Goal: Task Accomplishment & Management: Use online tool/utility

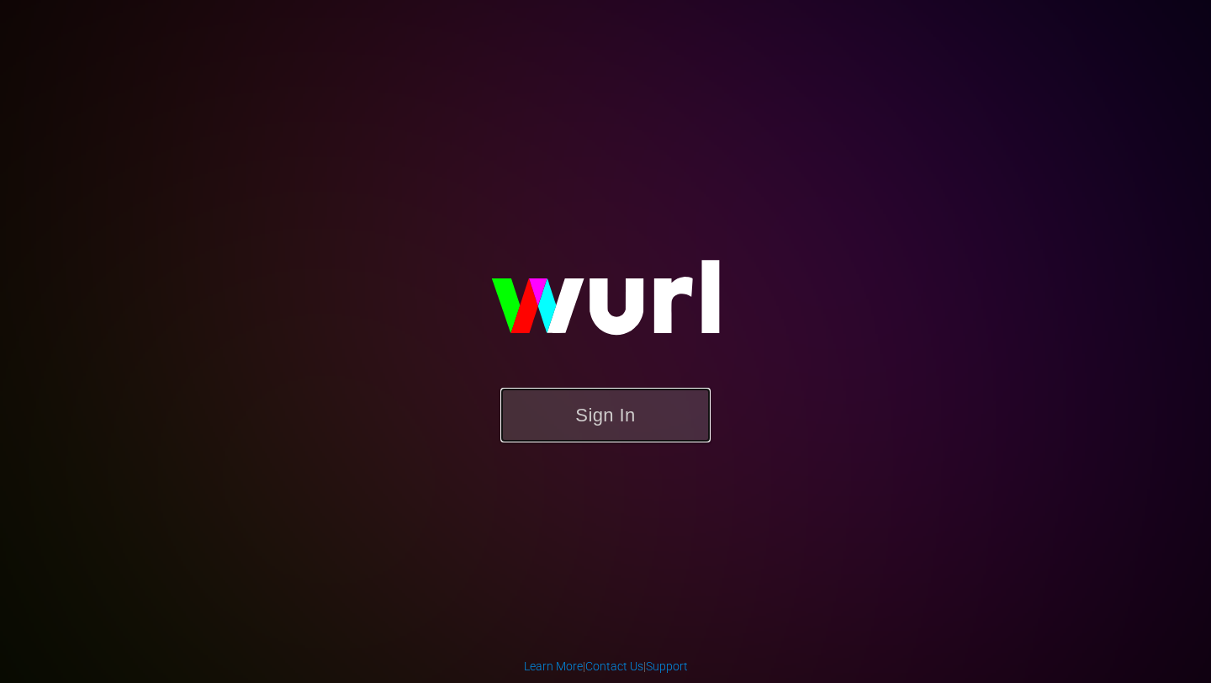
click at [554, 415] on button "Sign In" at bounding box center [605, 415] width 210 height 55
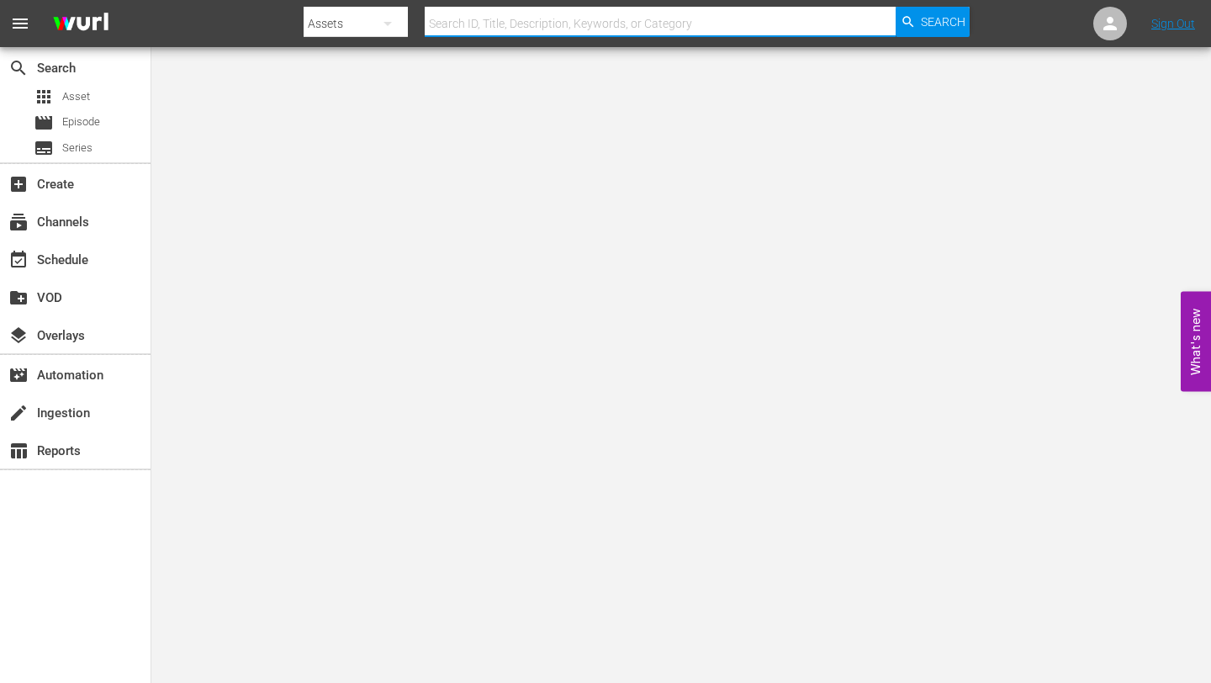
click at [478, 34] on input "text" at bounding box center [660, 23] width 471 height 40
click at [52, 265] on div "event_available Schedule" at bounding box center [47, 257] width 94 height 15
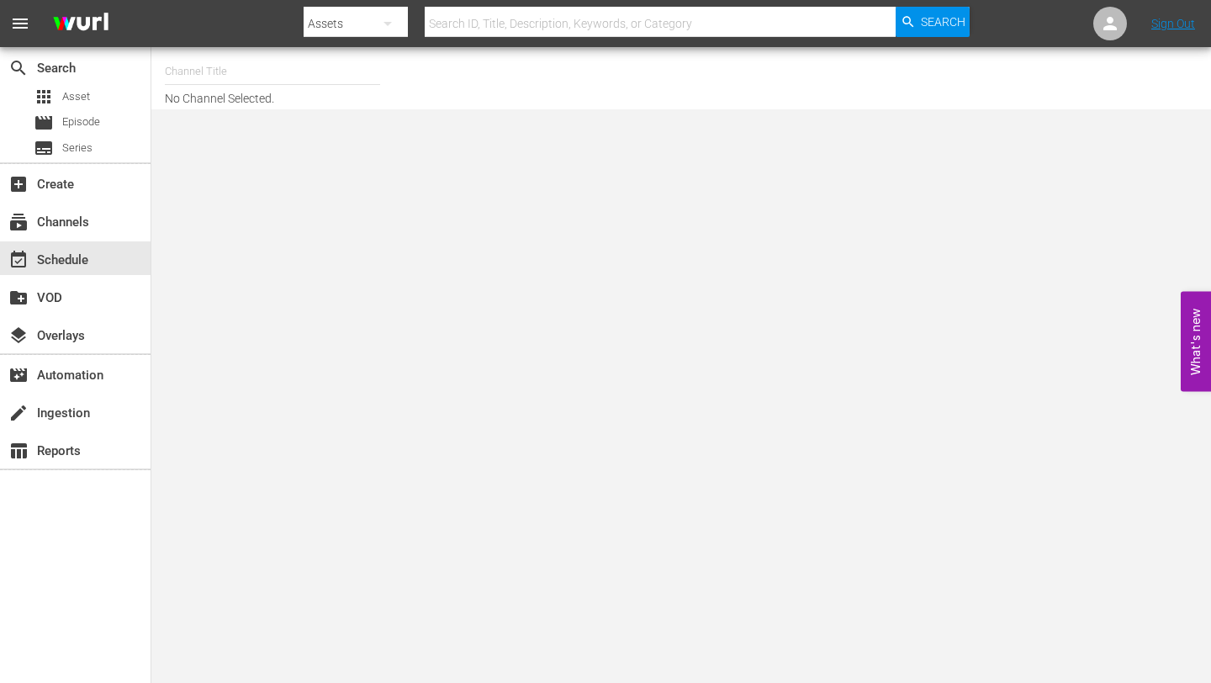
click at [263, 92] on div "Channel Title No Channel Selected." at bounding box center [446, 78] width 563 height 54
click at [263, 79] on input "text" at bounding box center [272, 71] width 215 height 40
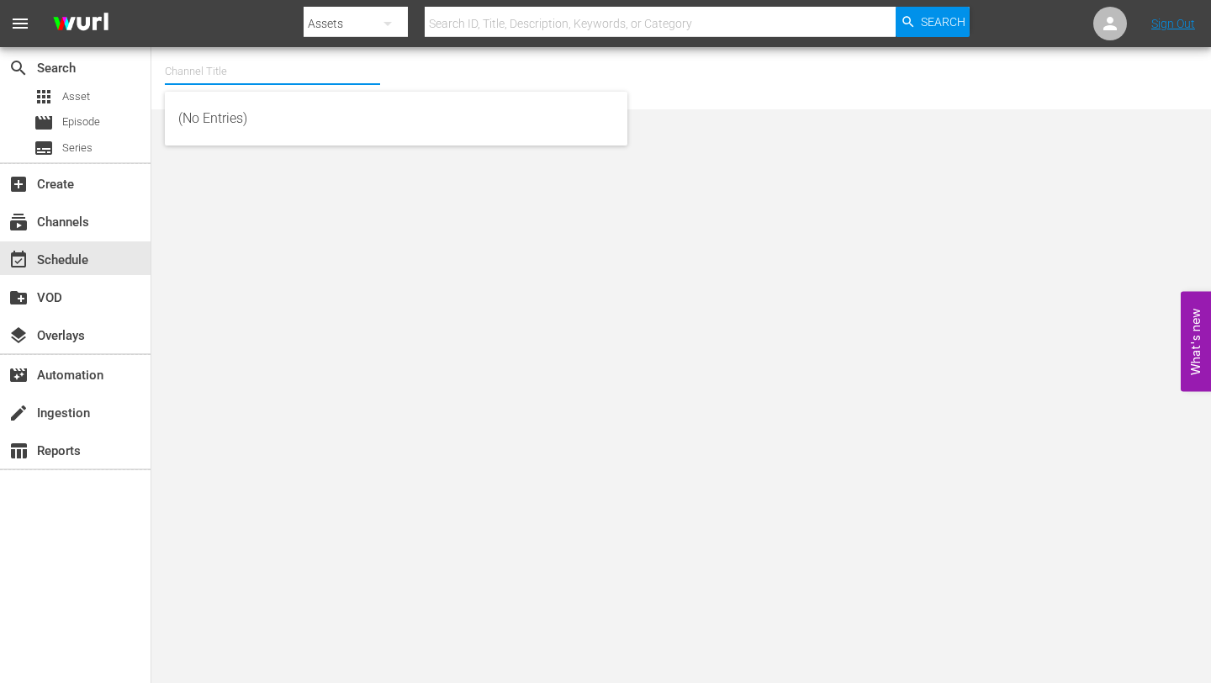
paste input "talkSPORT"
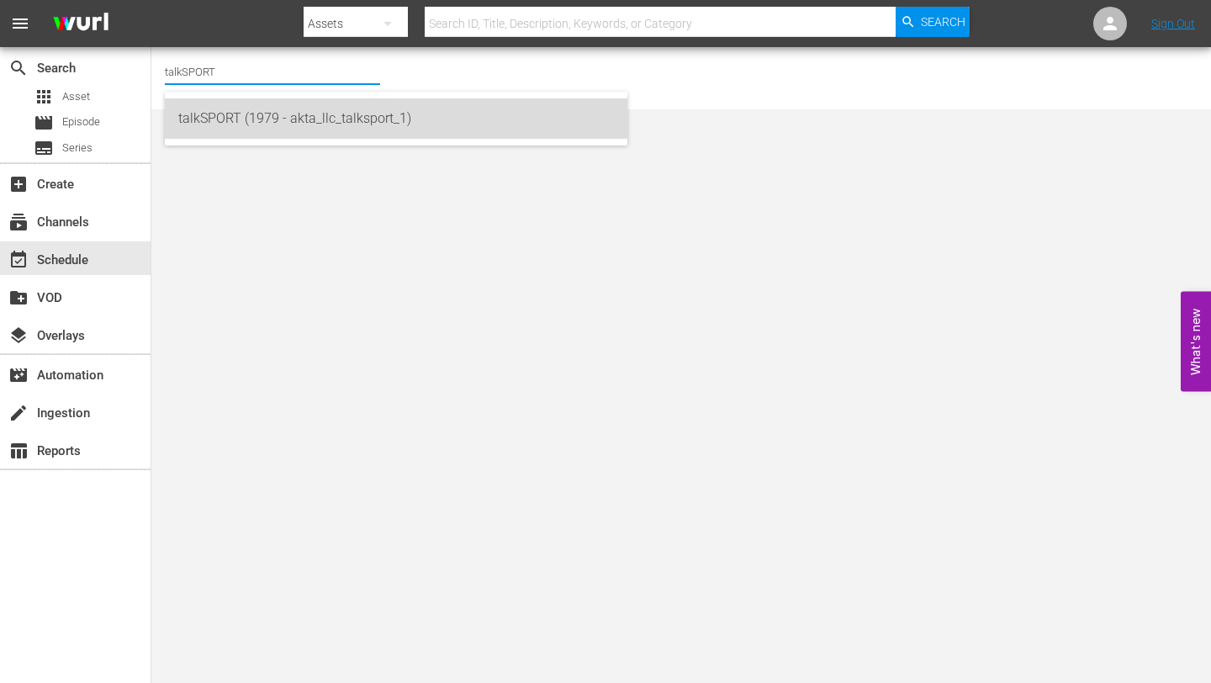
click at [261, 110] on div "talkSPORT (1979 - akta_llc_talksport_1)" at bounding box center [396, 118] width 436 height 40
type input "talkSPORT (1979 - akta_llc_talksport_1)"
